Goal: Transaction & Acquisition: Subscribe to service/newsletter

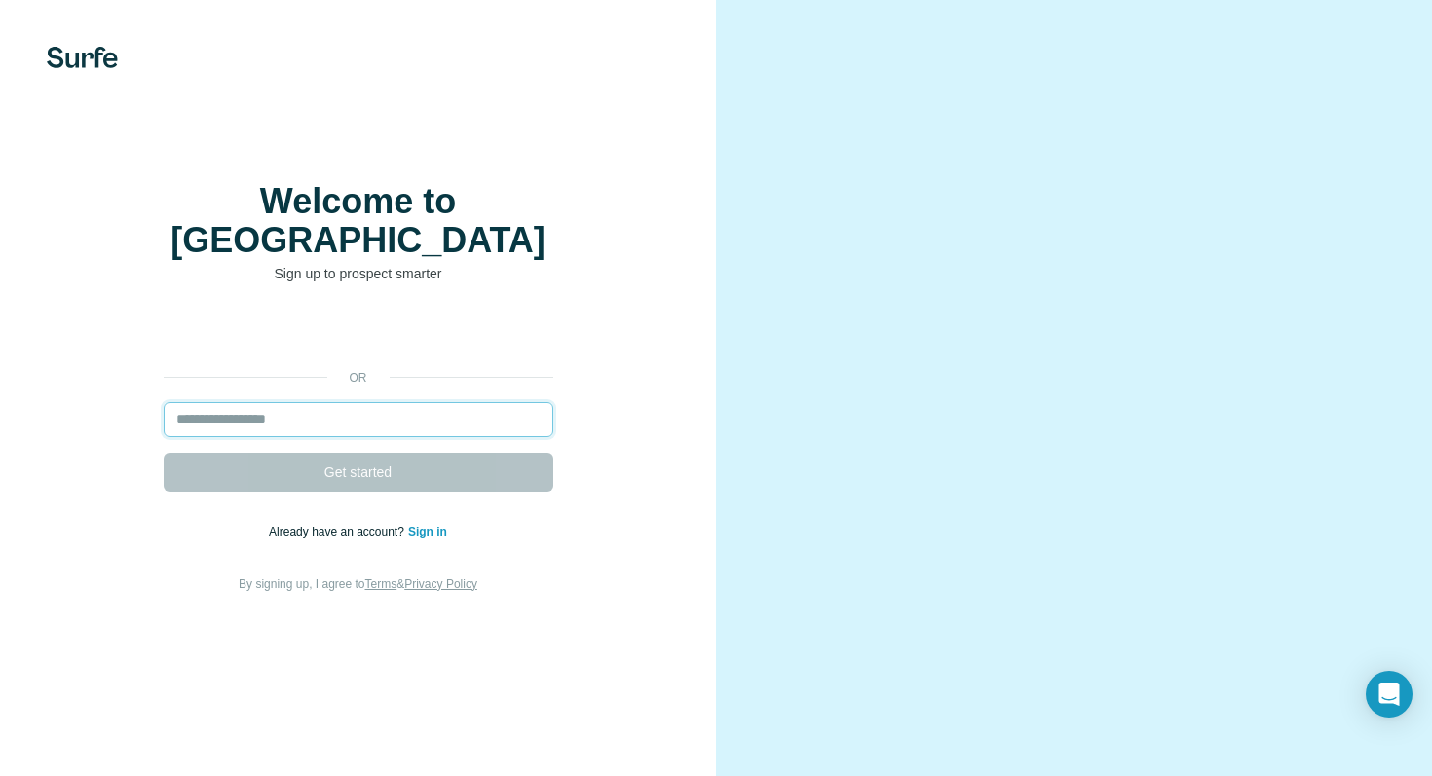
click at [496, 404] on input "email" at bounding box center [359, 419] width 390 height 35
click at [512, 402] on input "email" at bounding box center [359, 419] width 390 height 35
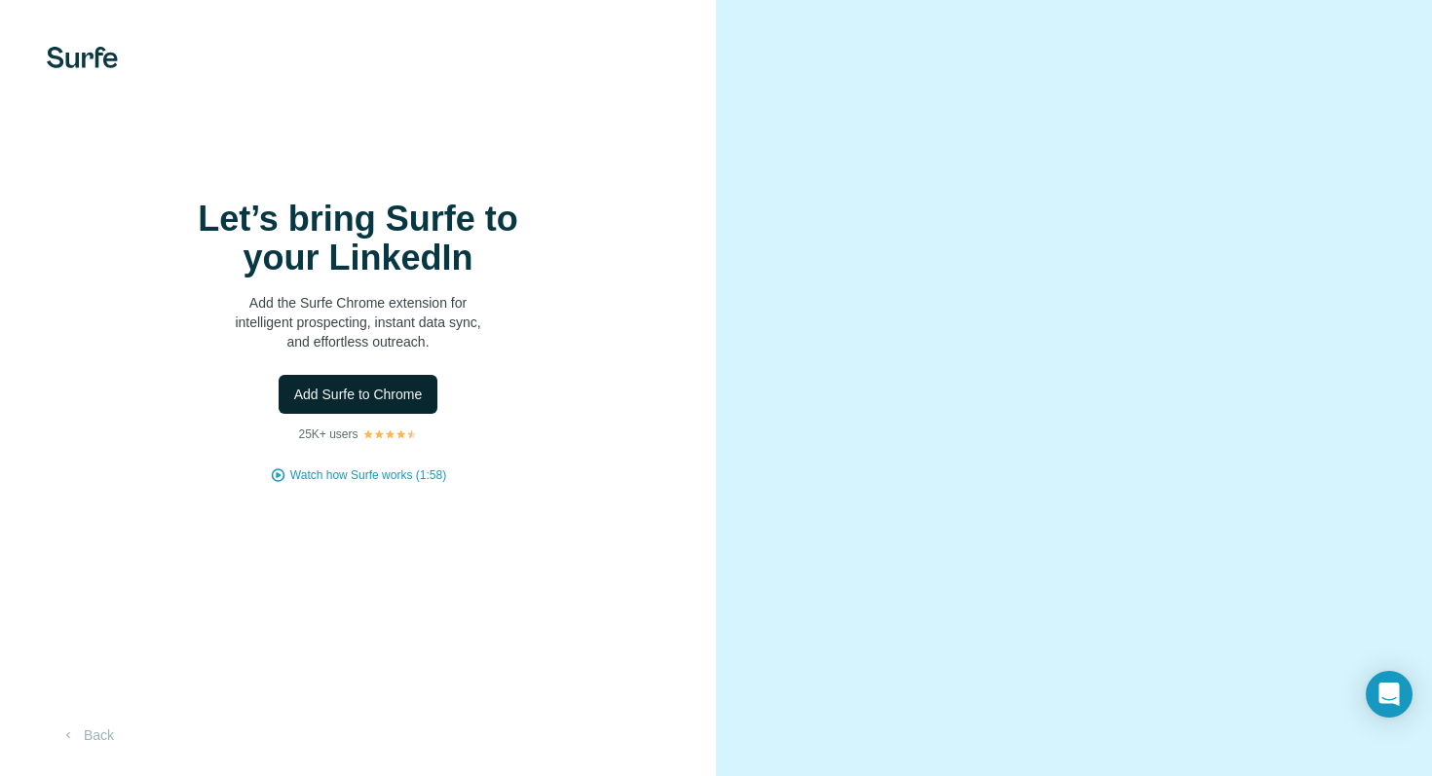
click at [350, 401] on span "Add Surfe to Chrome" at bounding box center [358, 394] width 129 height 19
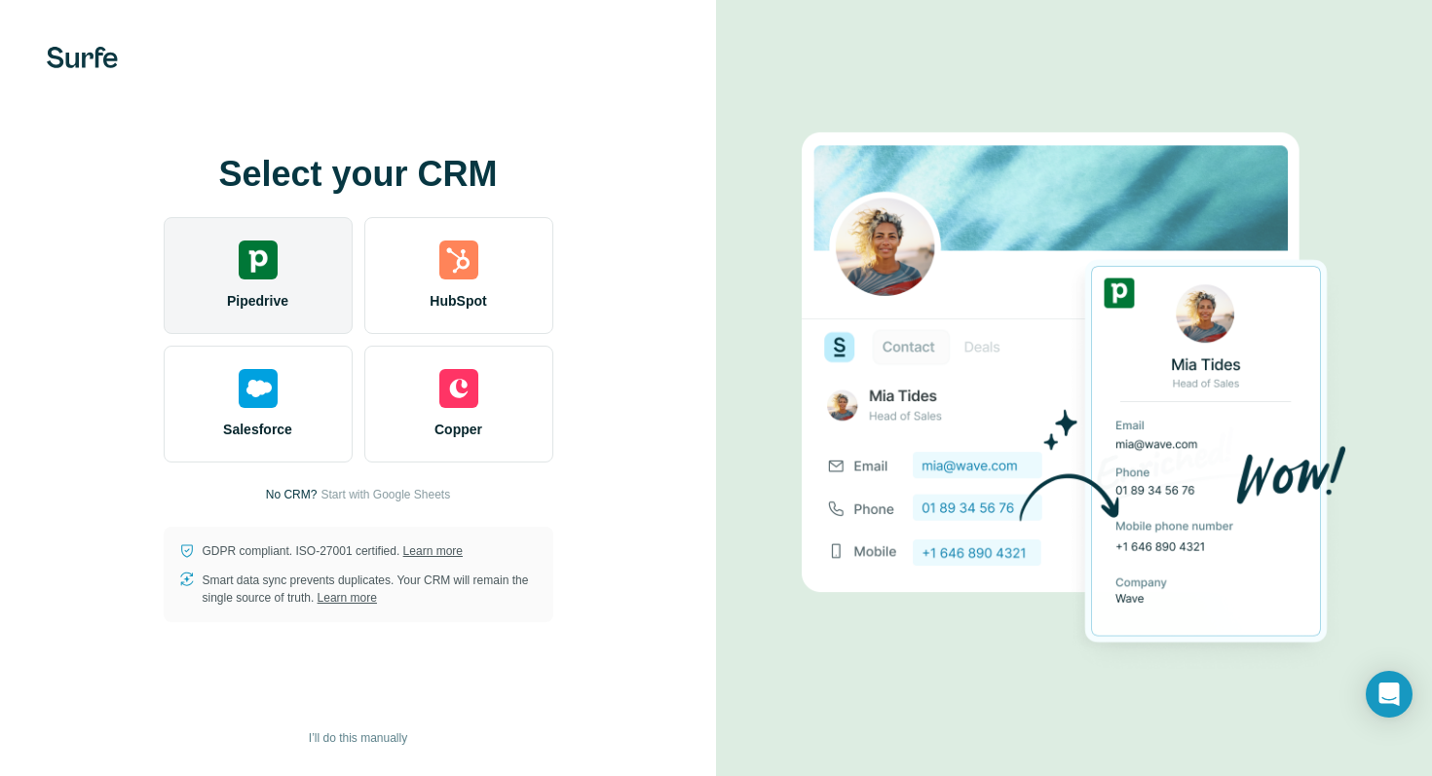
click at [234, 291] on span "Pipedrive" at bounding box center [257, 300] width 61 height 19
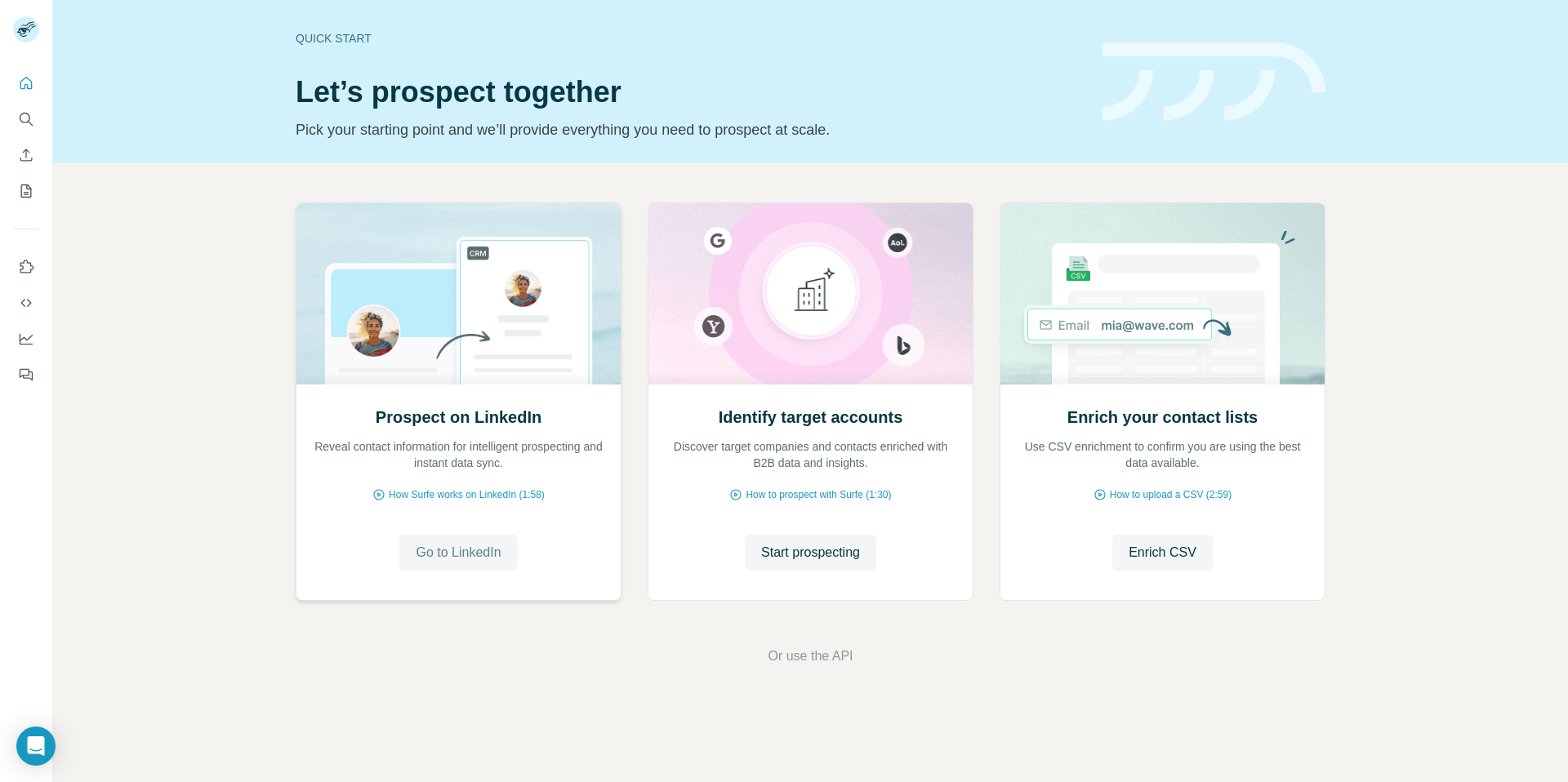
click at [489, 546] on span "Go to LinkedIn" at bounding box center [458, 552] width 85 height 19
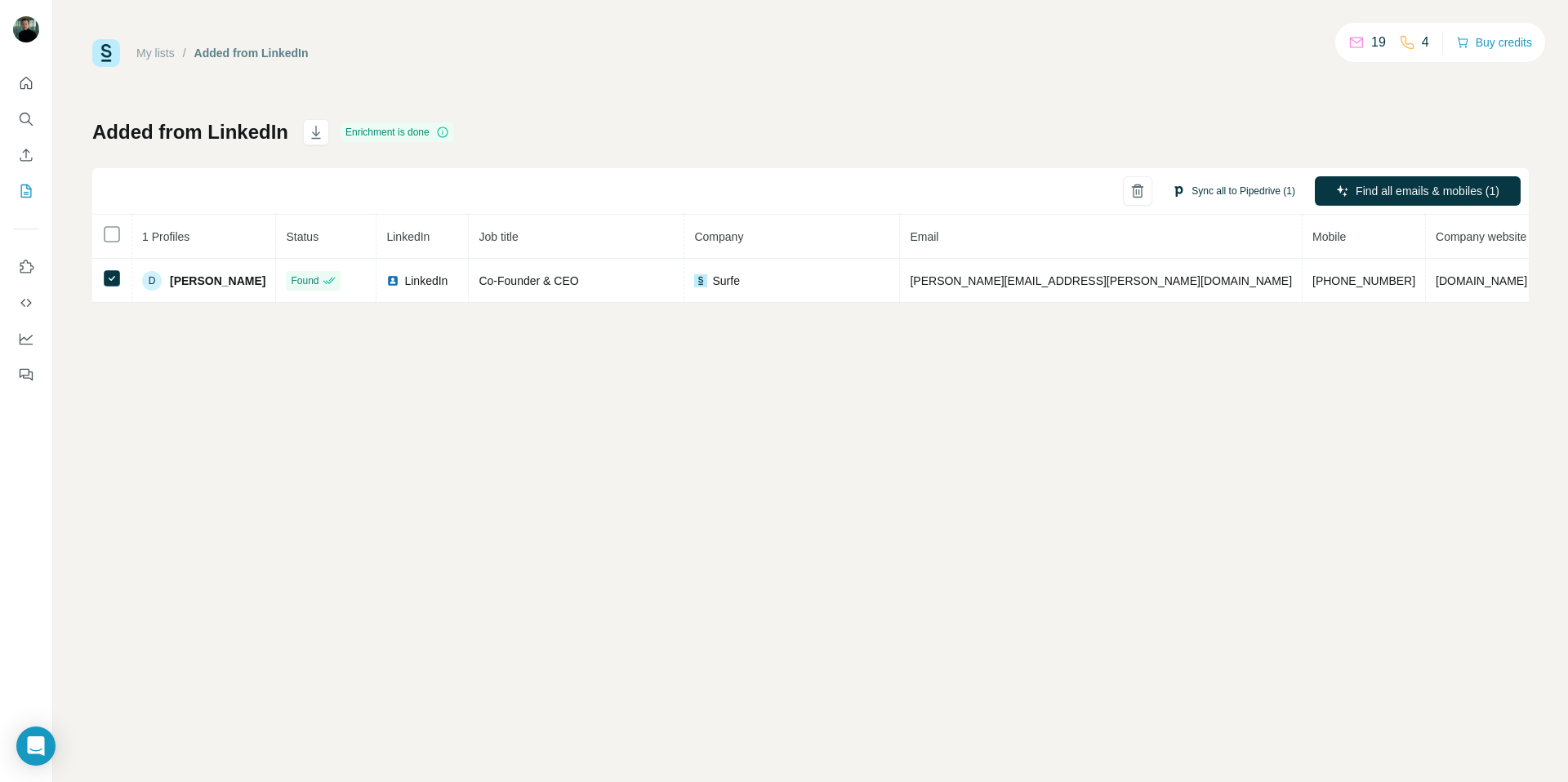
click at [1236, 194] on button "Sync all to Pipedrive (1)" at bounding box center [1233, 190] width 146 height 24
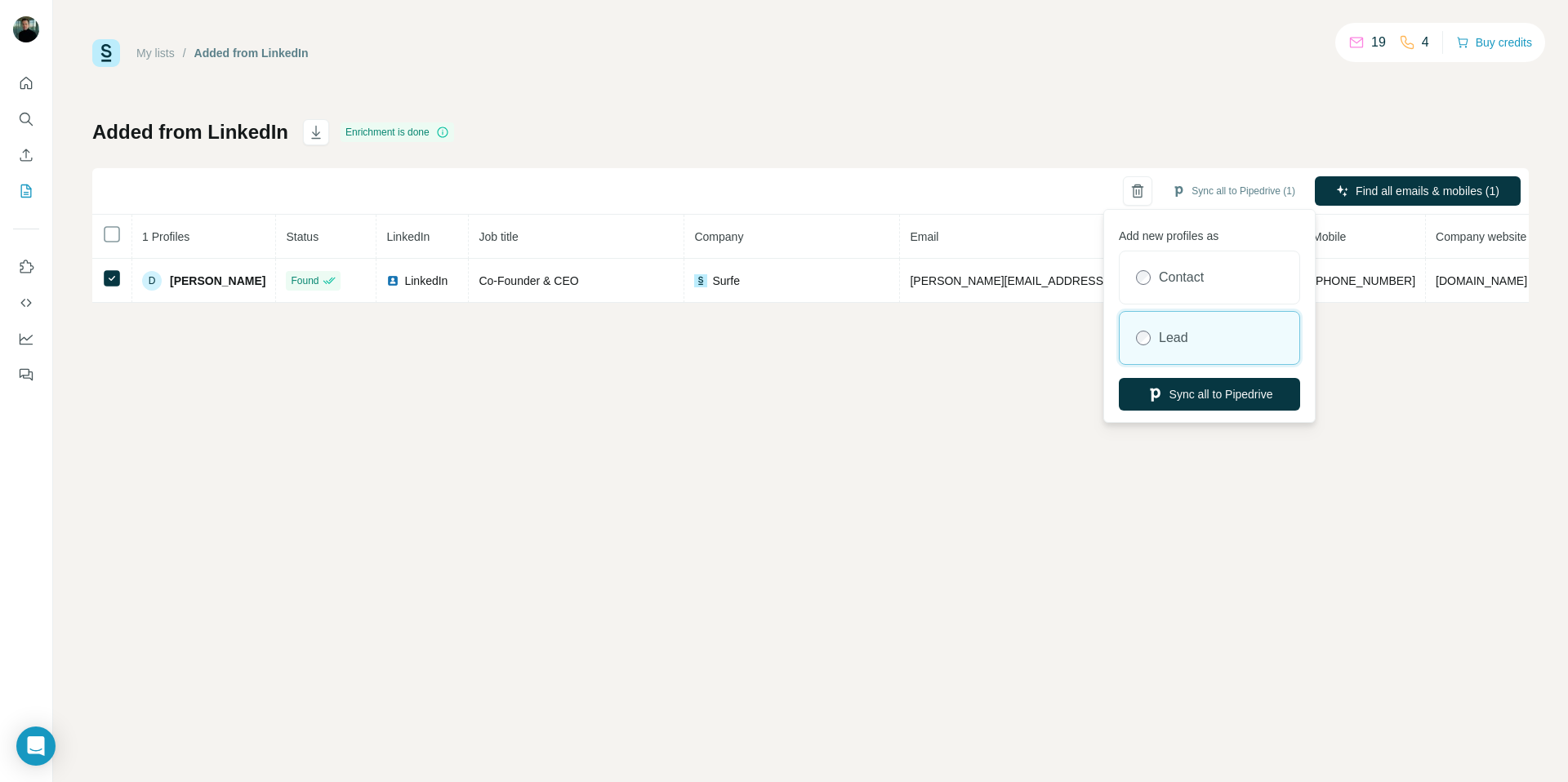
click at [1212, 391] on button "Sync all to Pipedrive" at bounding box center [1209, 394] width 181 height 33
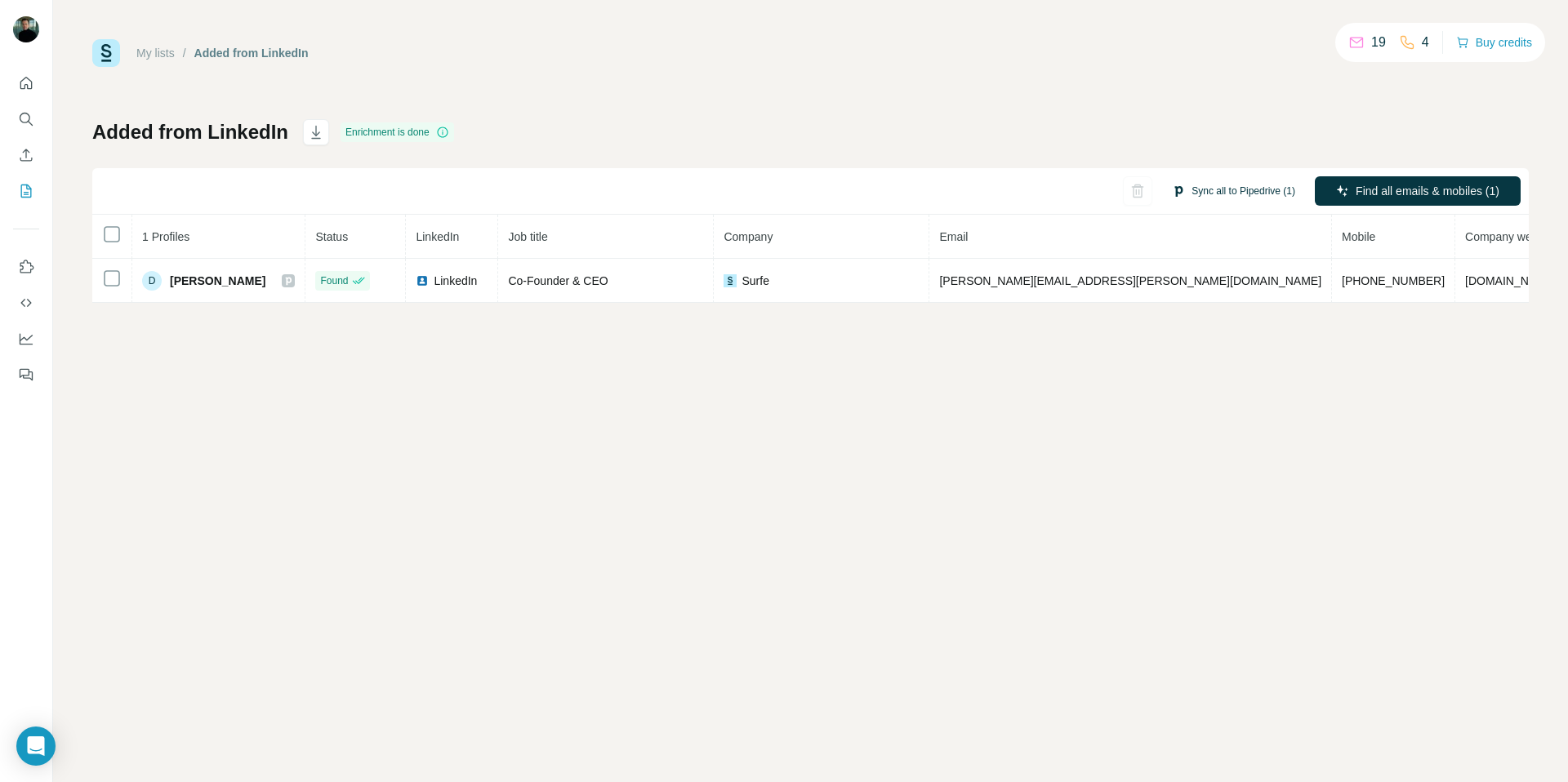
click at [1234, 185] on button "Sync all to Pipedrive (1)" at bounding box center [1233, 190] width 146 height 24
click at [1364, 363] on div "My lists / Added from LinkedIn 19 4 Buy credits Added from LinkedIn Enrichment …" at bounding box center [810, 391] width 1514 height 782
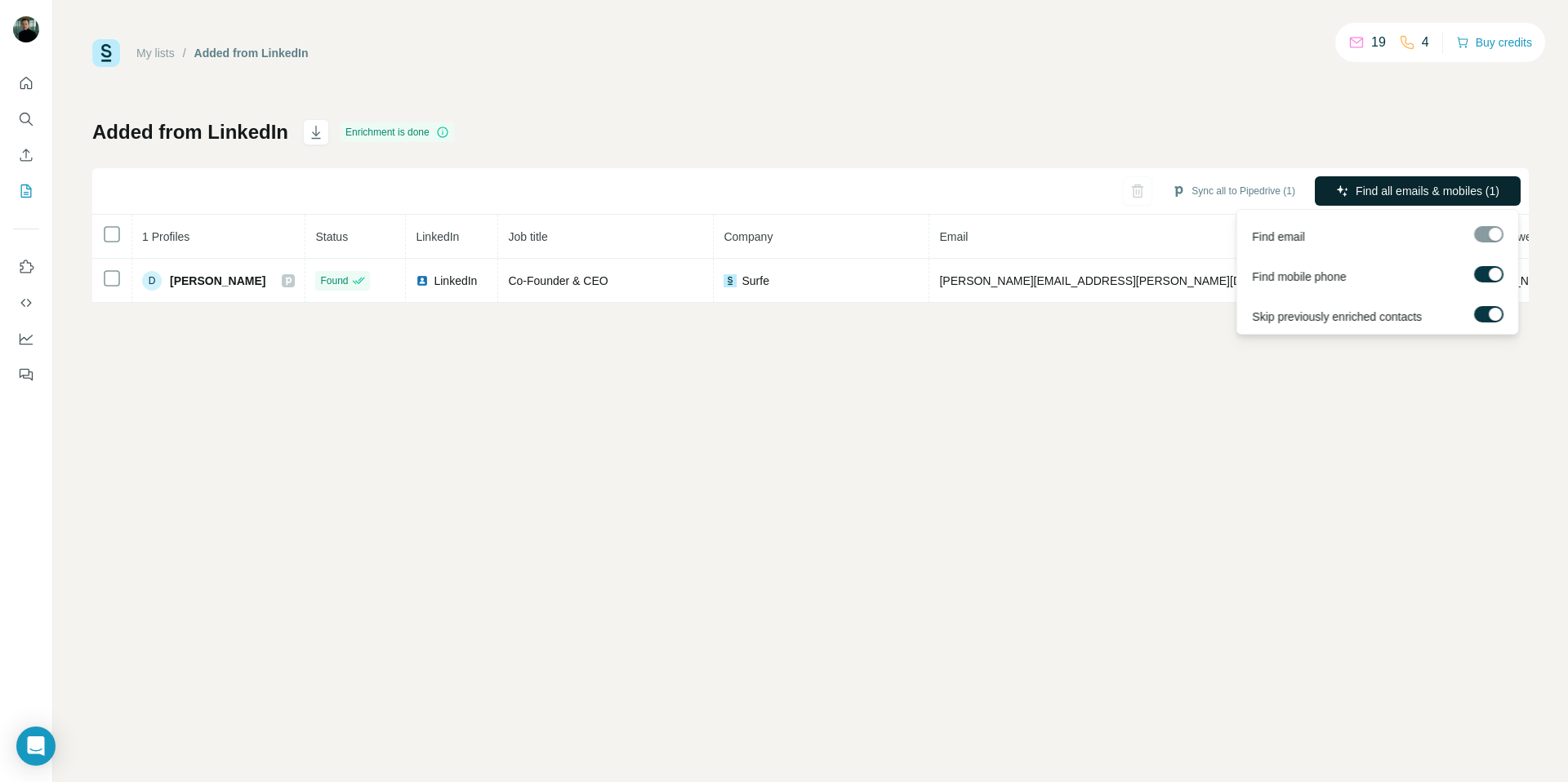
click at [1388, 185] on span "Find all emails & mobiles (1)" at bounding box center [1426, 190] width 143 height 16
